Goal: Check status: Check status

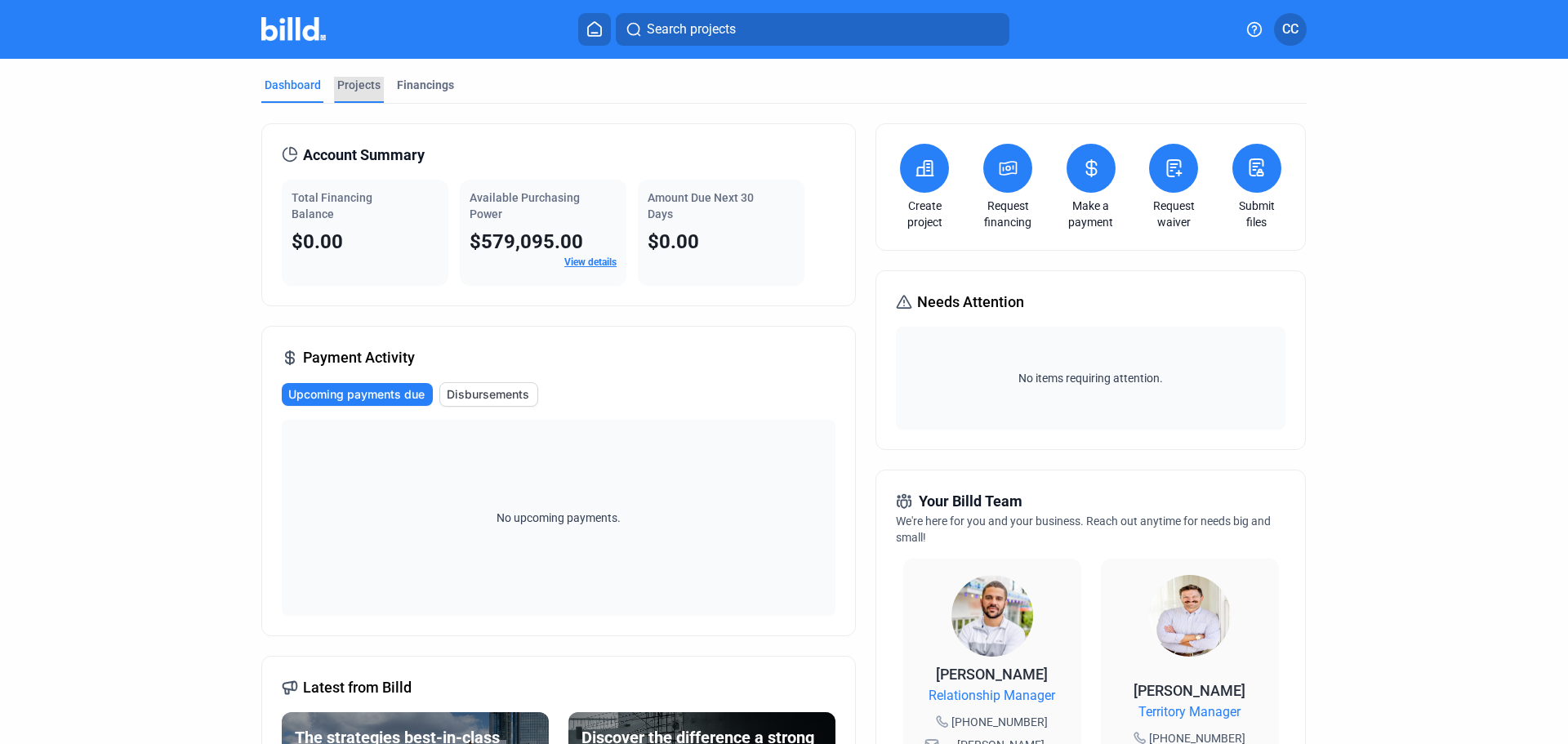
click at [355, 88] on div "Projects" at bounding box center [359, 85] width 43 height 16
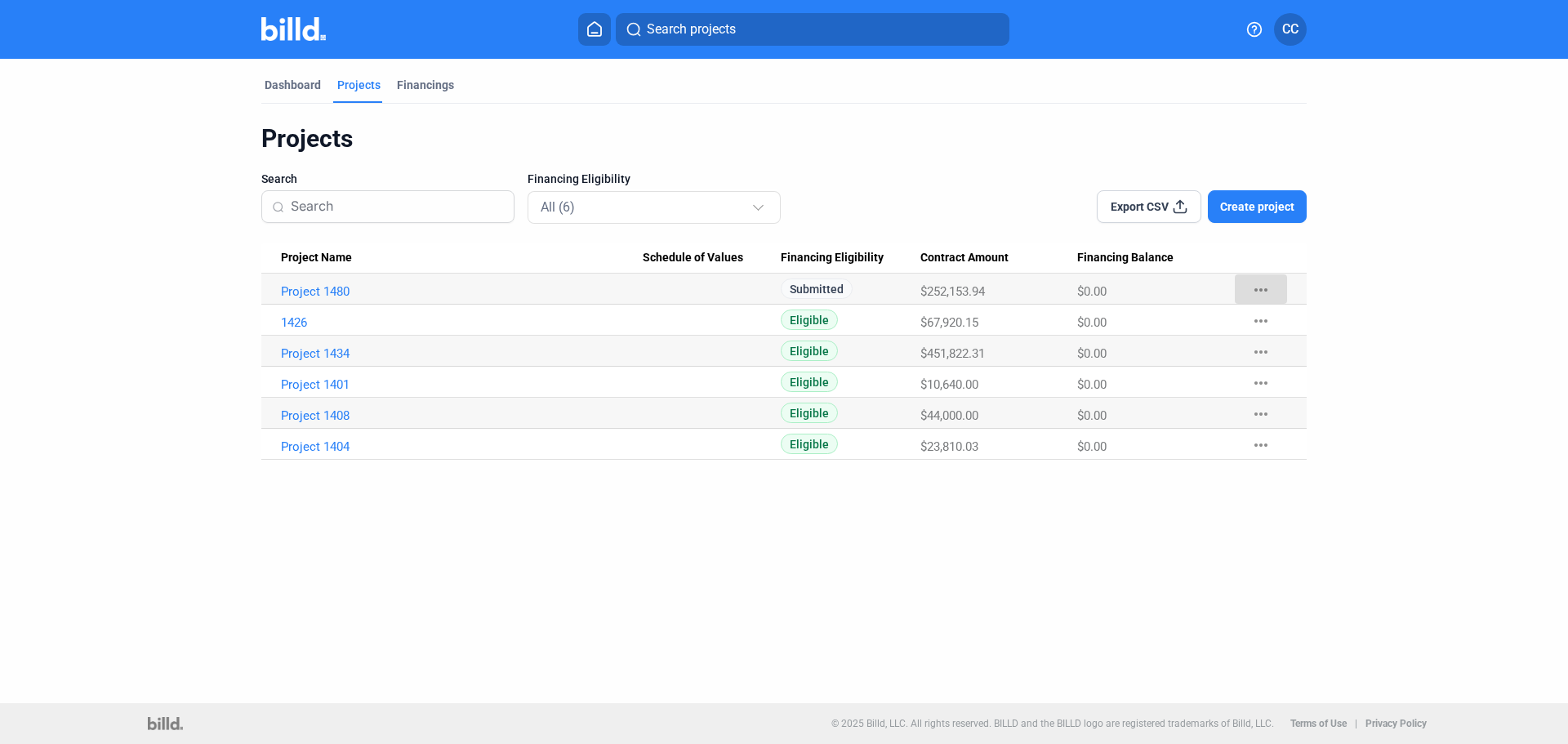
click at [1263, 290] on mat-icon "more_horiz" at bounding box center [1261, 290] width 20 height 20
click at [1417, 270] on div at bounding box center [784, 372] width 1568 height 744
click at [317, 293] on link "Project 1480" at bounding box center [462, 291] width 362 height 14
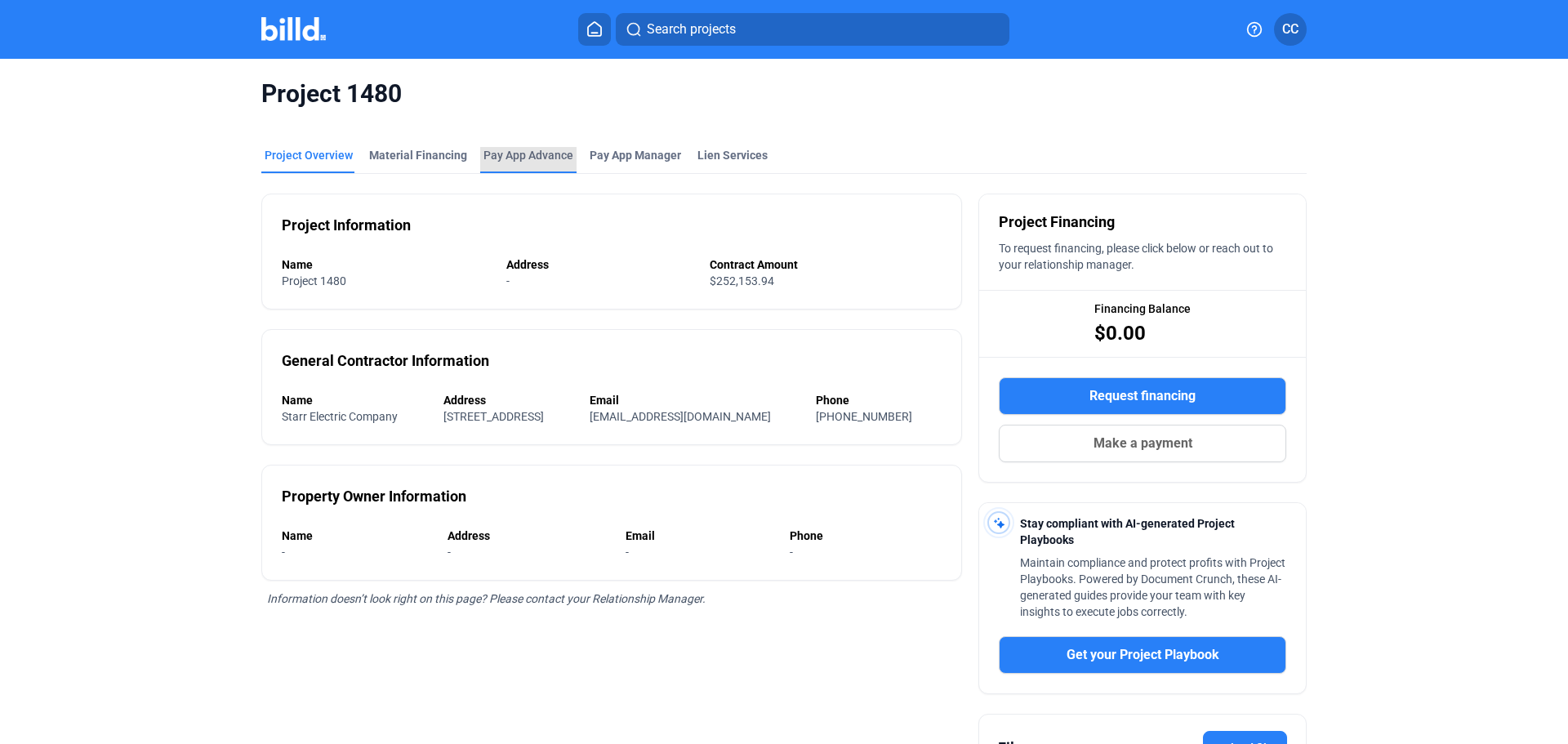
click at [499, 152] on div "Pay App Advance" at bounding box center [528, 155] width 90 height 16
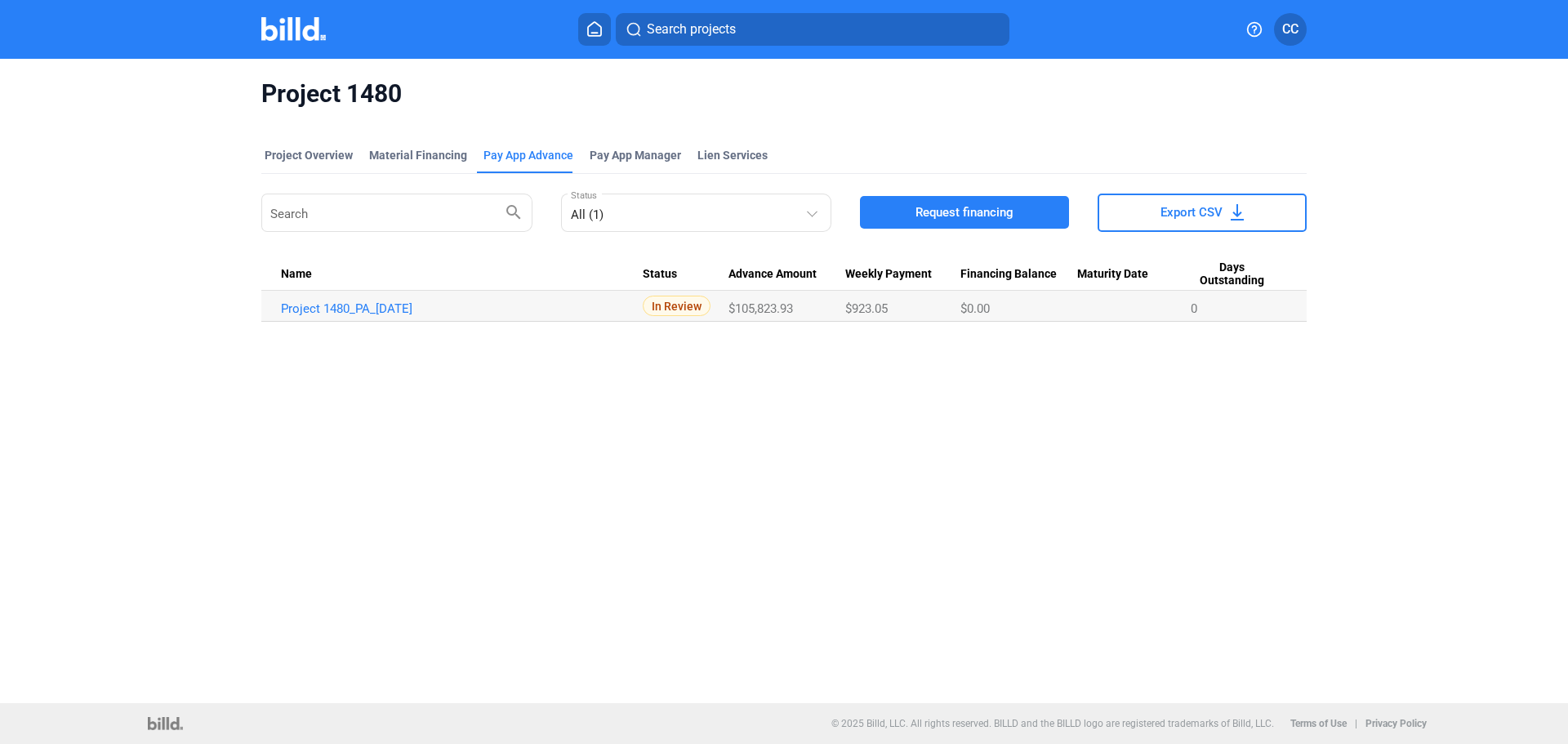
drag, startPoint x: 653, startPoint y: 304, endPoint x: 697, endPoint y: 306, distance: 44.0
click at [697, 306] on span "In Review" at bounding box center [676, 306] width 68 height 21
